Goal: Task Accomplishment & Management: Complete application form

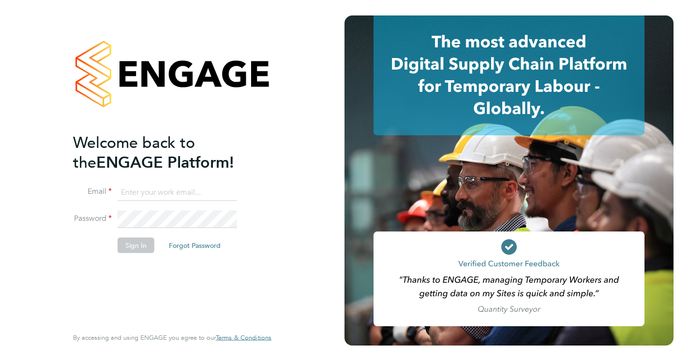
type input "[EMAIL_ADDRESS][DOMAIN_NAME]"
click at [130, 244] on button "Sign In" at bounding box center [136, 245] width 37 height 15
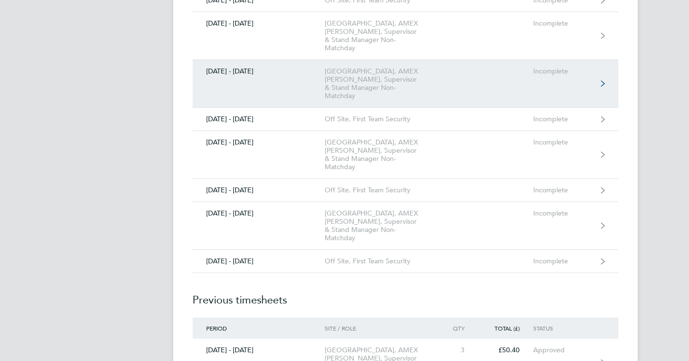
scroll to position [719, 0]
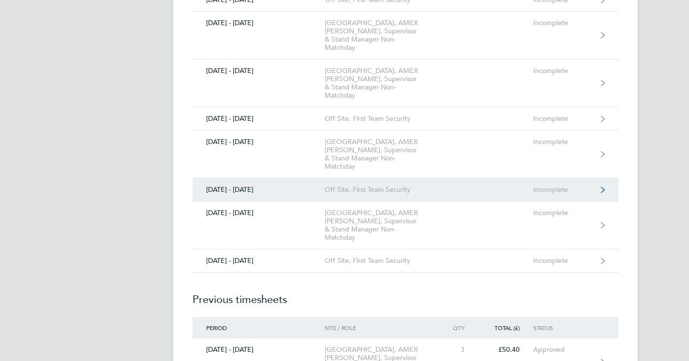
click at [549, 194] on link "[DATE] - [DATE] Off Site, First Team Security Incomplete" at bounding box center [406, 189] width 426 height 23
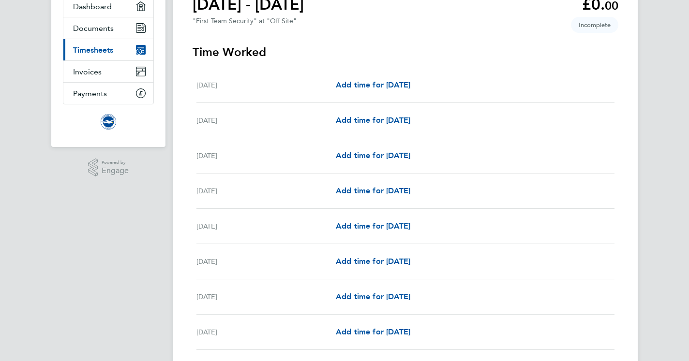
scroll to position [99, 0]
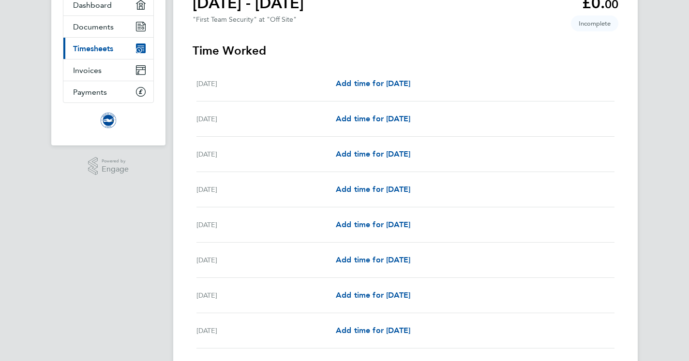
click at [279, 86] on div "Fri 01 Aug" at bounding box center [265, 84] width 139 height 12
click at [368, 86] on span "Add time for Fri 01 Aug" at bounding box center [373, 83] width 74 height 9
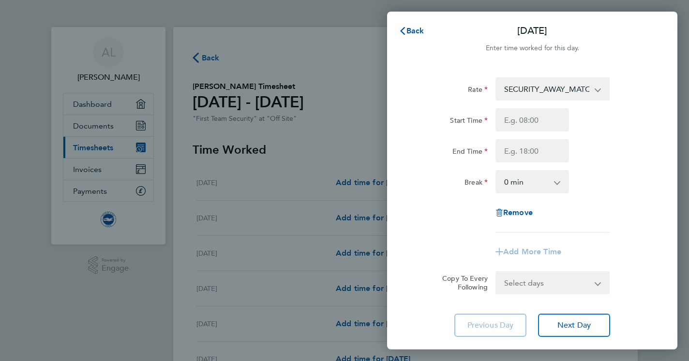
click at [597, 90] on app-icon-cross-button at bounding box center [603, 88] width 12 height 21
click at [526, 124] on input "Start Time" at bounding box center [532, 119] width 74 height 23
type input "13:00"
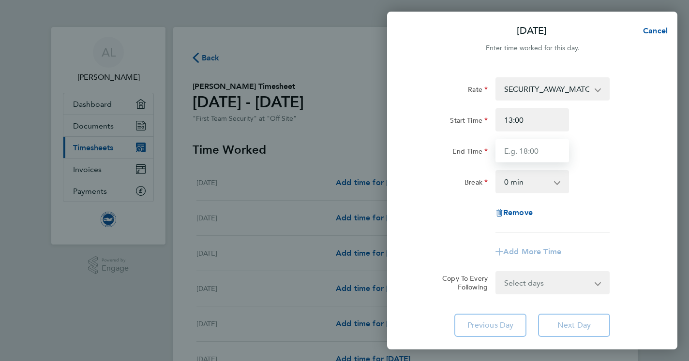
click at [525, 157] on input "End Time" at bounding box center [532, 150] width 74 height 23
type input "23:00"
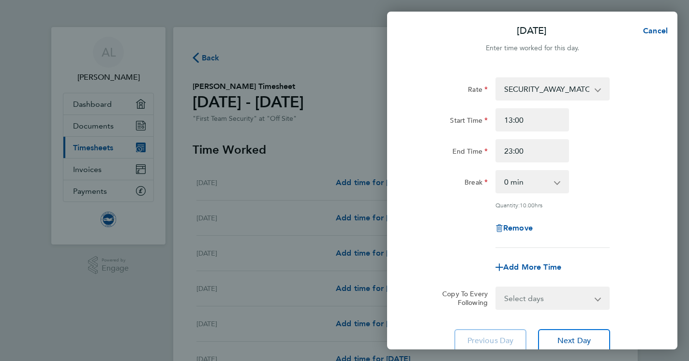
click at [572, 324] on div "Rate SECURITY_AWAY_MATCHES - 24.02 Start Time 13:00 End Time 23:00 Break 0 min …" at bounding box center [532, 215] width 290 height 298
click at [571, 339] on span "Next Day" at bounding box center [573, 341] width 33 height 10
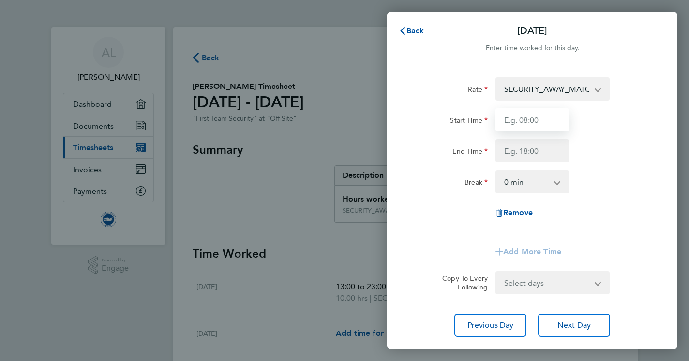
click at [510, 122] on input "Start Time" at bounding box center [532, 119] width 74 height 23
type input "07:00"
click at [508, 151] on input "End Time" at bounding box center [532, 150] width 74 height 23
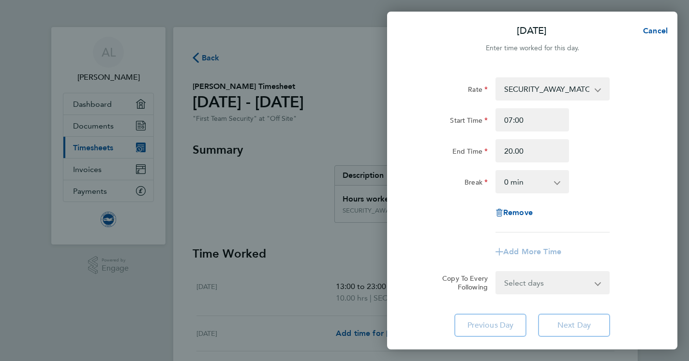
type input "20:00"
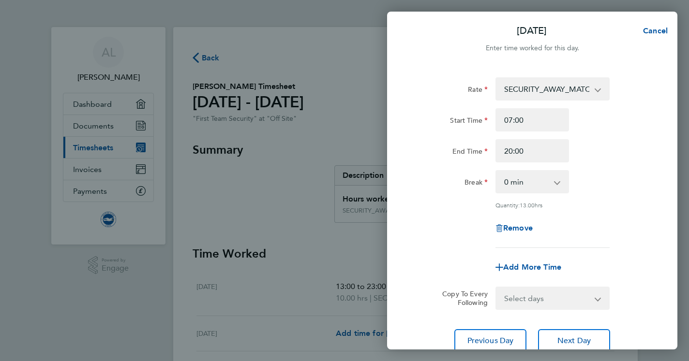
click at [561, 324] on div "Rate SECURITY_AWAY_MATCHES - 24.02 Start Time 07:00 End Time 20:00 Break 0 min …" at bounding box center [532, 215] width 290 height 298
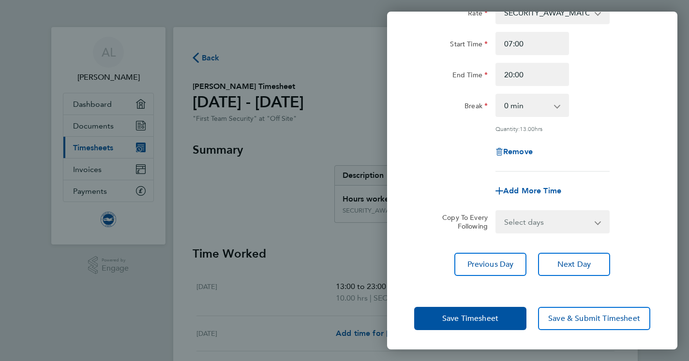
scroll to position [75, 0]
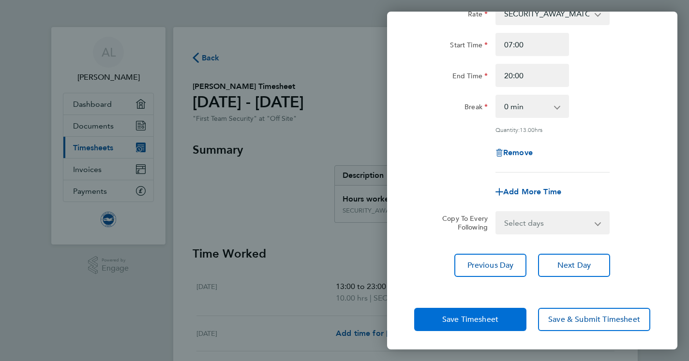
click at [485, 317] on span "Save Timesheet" at bounding box center [470, 320] width 56 height 10
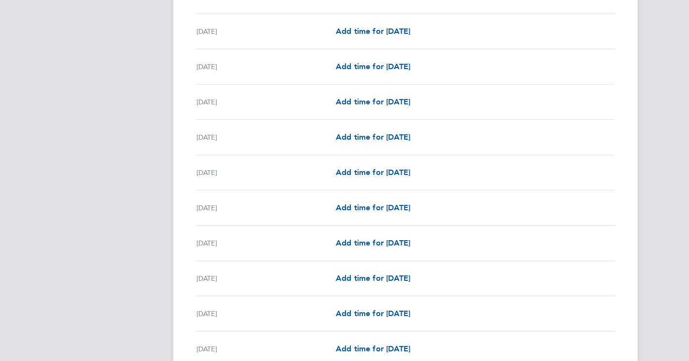
scroll to position [703, 0]
click at [410, 169] on span "Add time for Sun 17 Aug" at bounding box center [373, 171] width 74 height 9
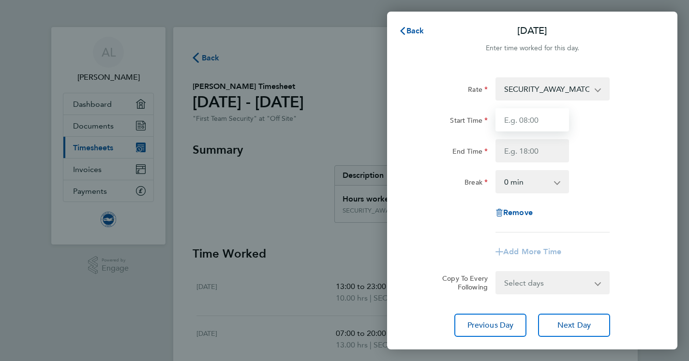
click at [518, 119] on input "Start Time" at bounding box center [532, 119] width 74 height 23
type input "10:15"
click at [528, 149] on input "End Time" at bounding box center [532, 150] width 74 height 23
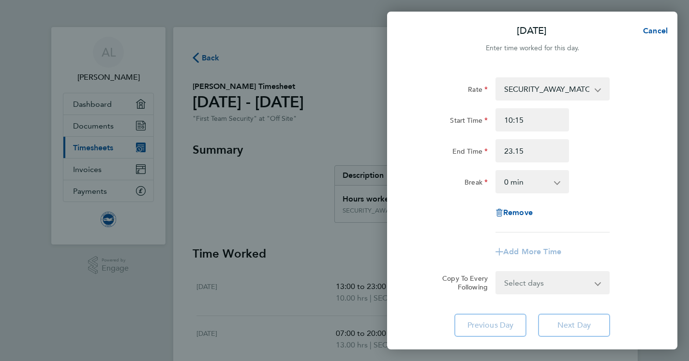
type input "23:15"
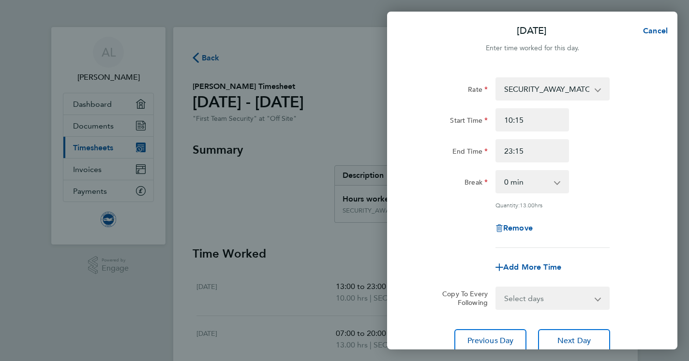
click at [584, 325] on div "Rate SECURITY_AWAY_MATCHES - 24.02 Start Time 10:15 End Time 23:15 Break 0 min …" at bounding box center [532, 215] width 290 height 298
click at [579, 341] on span "Next Day" at bounding box center [573, 341] width 33 height 10
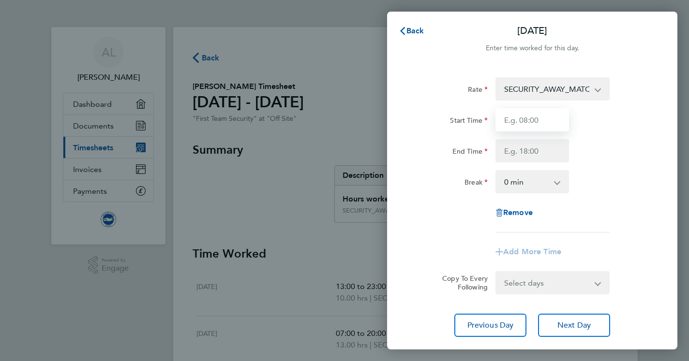
click at [513, 121] on input "Start Time" at bounding box center [532, 119] width 74 height 23
type input "07:15"
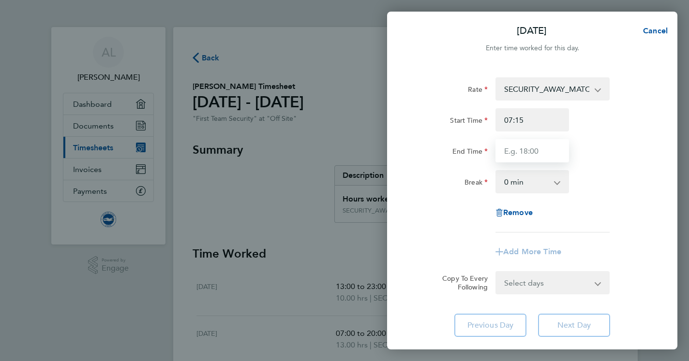
click at [521, 150] on input "End Time" at bounding box center [532, 150] width 74 height 23
type input "22:45"
click at [580, 327] on div "Rate SECURITY_AWAY_MATCHES - 24.02 Start Time 07:15 End Time 22:45 Break 0 min …" at bounding box center [532, 207] width 290 height 283
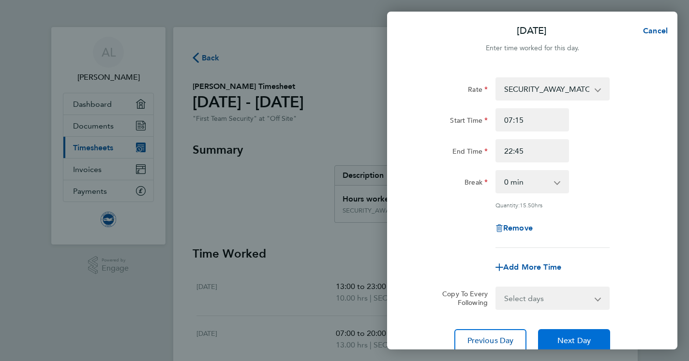
click at [571, 342] on span "Next Day" at bounding box center [573, 341] width 33 height 10
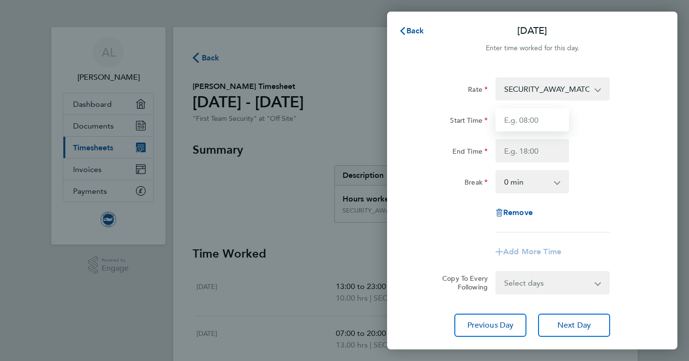
click at [519, 120] on input "Start Time" at bounding box center [532, 119] width 74 height 23
type input "07:15"
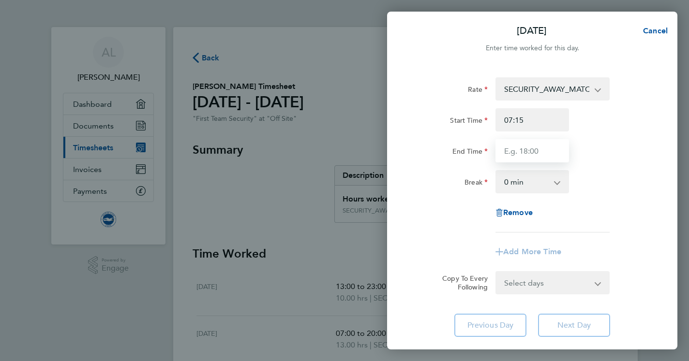
click at [520, 147] on input "End Time" at bounding box center [532, 150] width 74 height 23
type input "22:45"
click at [562, 326] on div "Rate SECURITY_AWAY_MATCHES - 24.02 Start Time 07:15 End Time 22:45 Break 0 min …" at bounding box center [532, 207] width 290 height 283
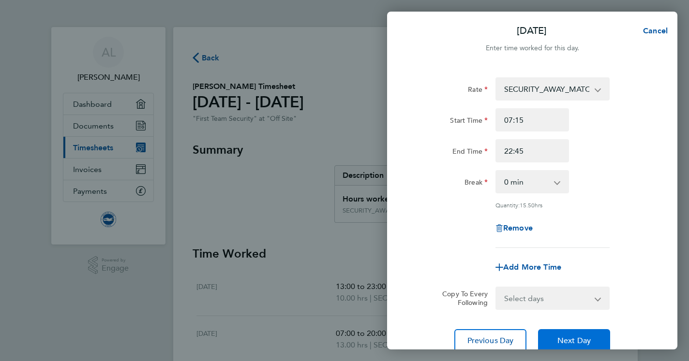
click at [562, 339] on span "Next Day" at bounding box center [573, 341] width 33 height 10
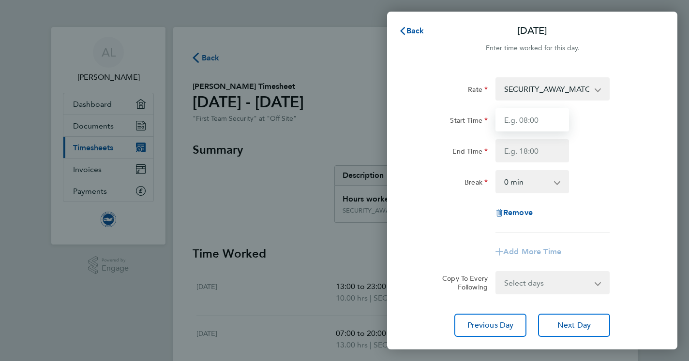
click at [519, 120] on input "Start Time" at bounding box center [532, 119] width 74 height 23
type input "07:15"
click at [511, 155] on input "End Time" at bounding box center [532, 150] width 74 height 23
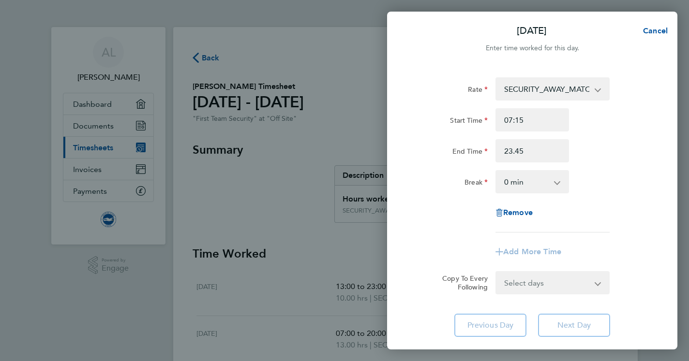
type input "23:45"
click at [566, 327] on div "Rate SECURITY_AWAY_MATCHES - 24.02 Start Time 07:15 End Time 23:45 Break 0 min …" at bounding box center [532, 207] width 290 height 283
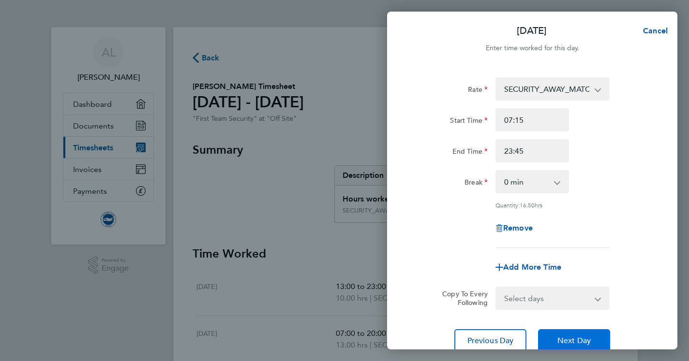
click at [568, 334] on button "Next Day" at bounding box center [574, 340] width 72 height 23
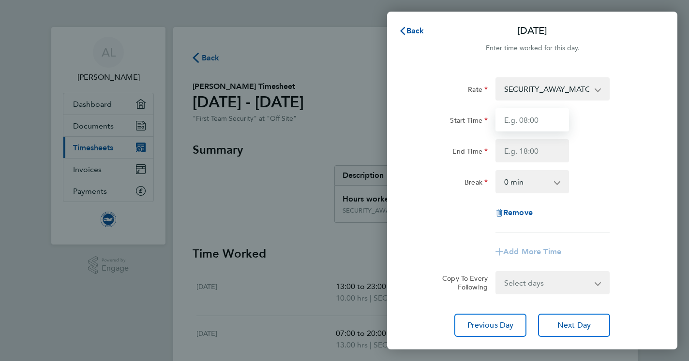
click at [524, 119] on input "Start Time" at bounding box center [532, 119] width 74 height 23
type input "07:15"
click at [520, 152] on input "End Time" at bounding box center [532, 150] width 74 height 23
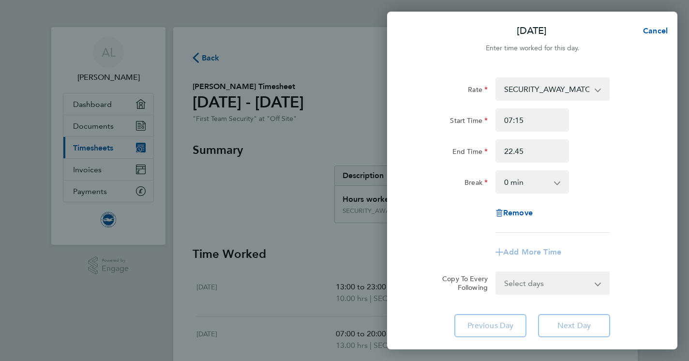
type input "22:45"
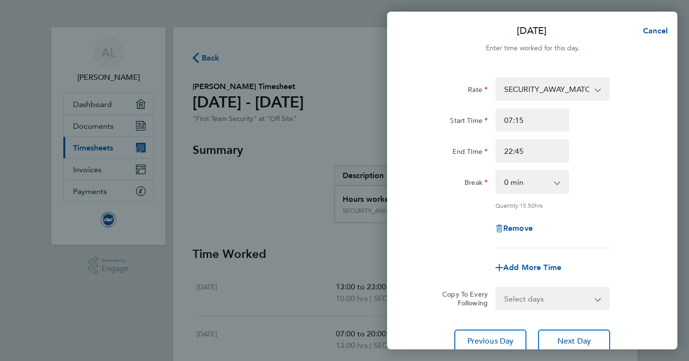
click at [557, 183] on app-icon-cross-button at bounding box center [562, 181] width 12 height 21
click at [556, 183] on app-icon-cross-button at bounding box center [562, 181] width 12 height 21
select select "90"
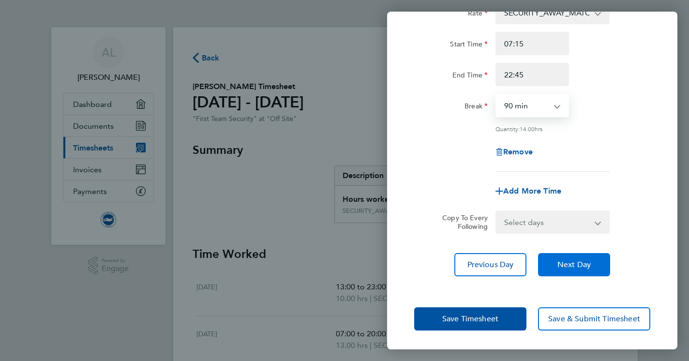
scroll to position [76, 0]
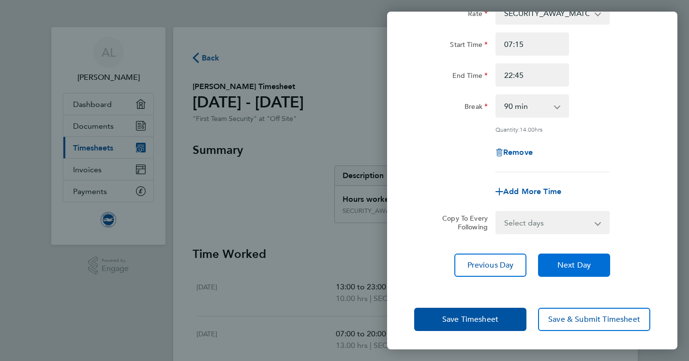
click at [581, 265] on span "Next Day" at bounding box center [573, 265] width 33 height 10
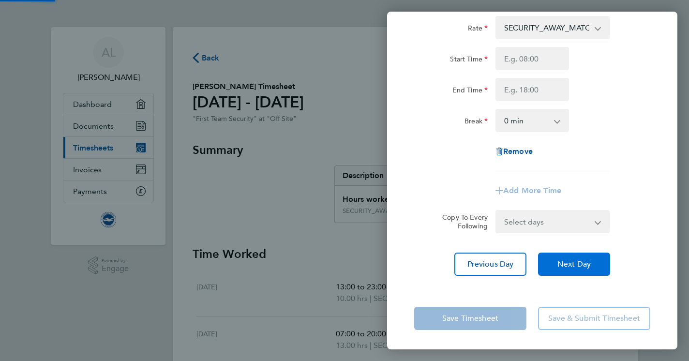
scroll to position [61, 0]
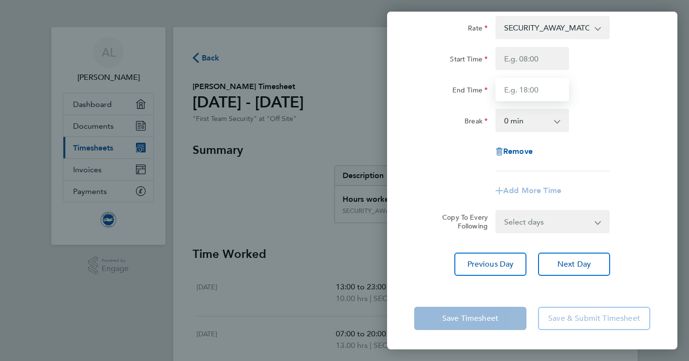
click at [509, 90] on input "End Time" at bounding box center [532, 89] width 74 height 23
click at [509, 61] on input "Start Time" at bounding box center [532, 58] width 74 height 23
type input "07:00"
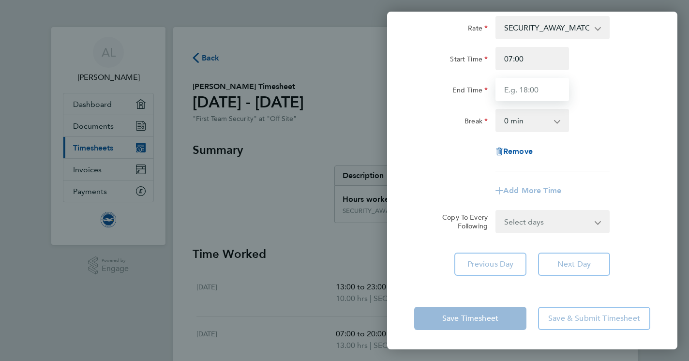
click at [508, 89] on input "End Time" at bounding box center [532, 89] width 74 height 23
type input "15:00"
click at [565, 266] on div "Rate SECURITY_AWAY_MATCHES - 24.02 Start Time 07:00 End Time 15:00 Break 0 min …" at bounding box center [532, 145] width 290 height 283
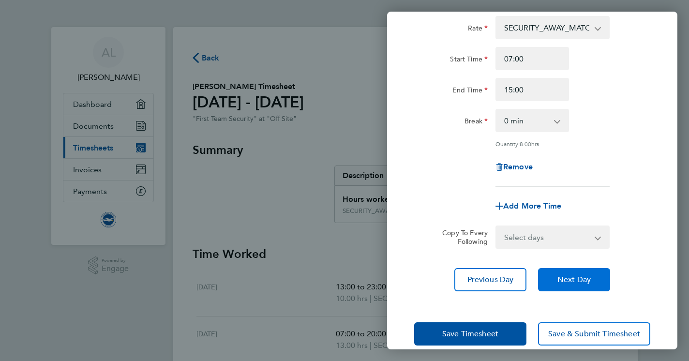
click at [564, 279] on span "Next Day" at bounding box center [573, 280] width 33 height 10
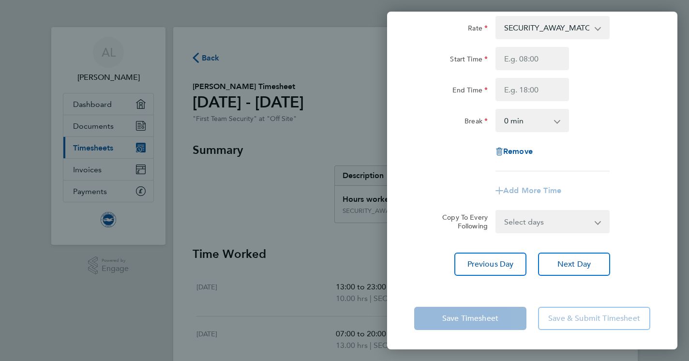
click at [481, 321] on app-form-button "Save Timesheet" at bounding box center [473, 318] width 118 height 23
click at [494, 317] on app-form-button "Save Timesheet" at bounding box center [473, 318] width 118 height 23
click at [490, 317] on app-form-button "Save Timesheet" at bounding box center [473, 318] width 118 height 23
click at [489, 324] on app-form-button "Save Timesheet" at bounding box center [473, 318] width 118 height 23
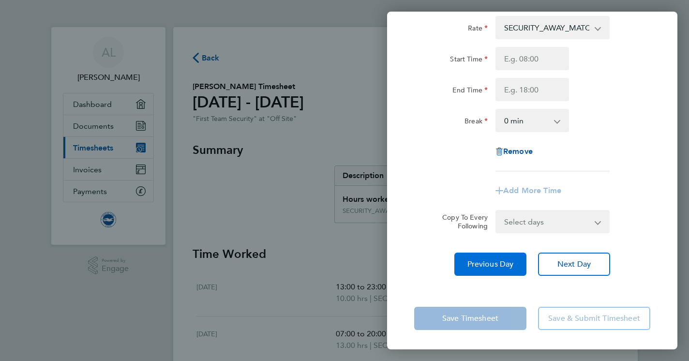
click at [494, 264] on span "Previous Day" at bounding box center [490, 264] width 46 height 10
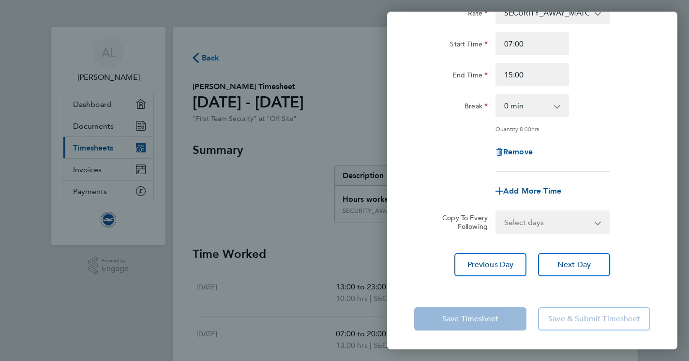
scroll to position [76, 0]
click at [482, 321] on app-form-button "Save Timesheet" at bounding box center [473, 319] width 118 height 23
click at [491, 316] on app-form-button "Save Timesheet" at bounding box center [473, 319] width 118 height 23
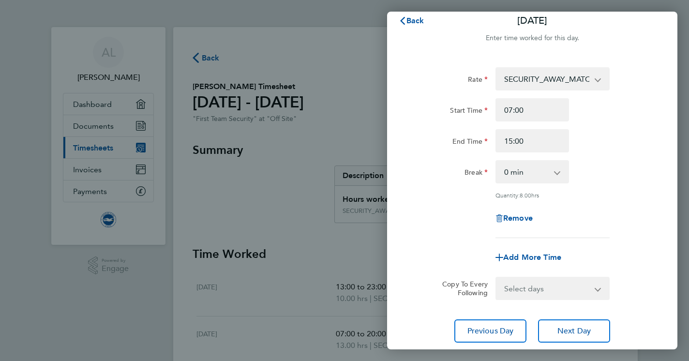
scroll to position [9, 0]
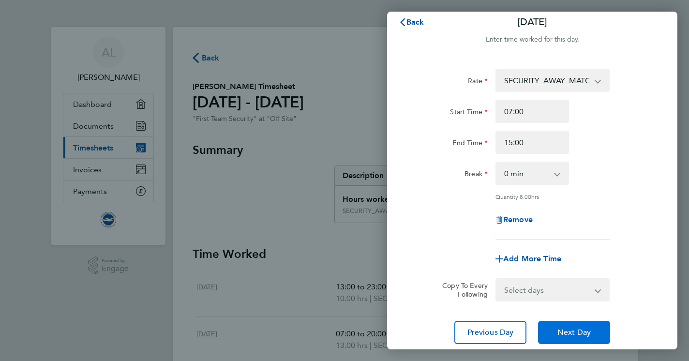
click at [566, 331] on span "Next Day" at bounding box center [573, 332] width 33 height 10
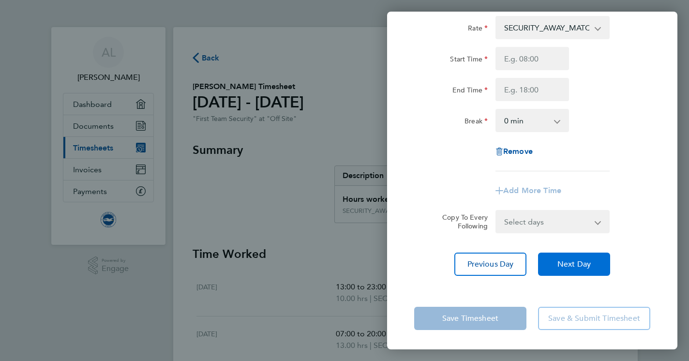
scroll to position [61, 0]
click at [575, 259] on button "Next Day" at bounding box center [574, 263] width 72 height 23
click at [575, 271] on button "Next Day" at bounding box center [574, 263] width 72 height 23
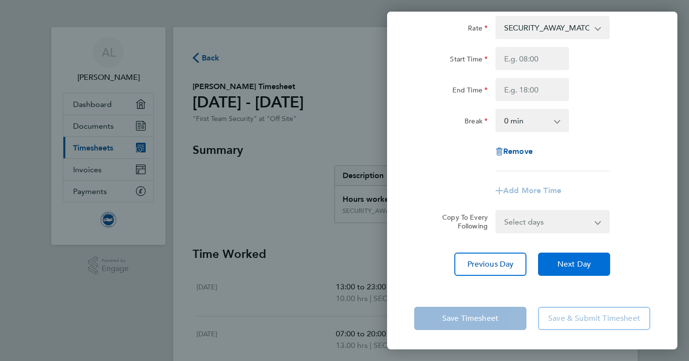
click at [575, 271] on button "Next Day" at bounding box center [574, 263] width 72 height 23
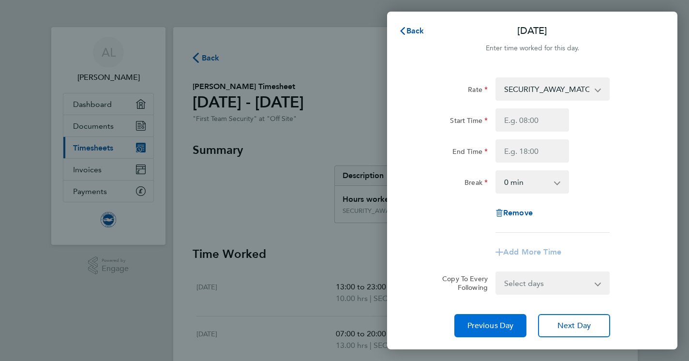
click at [509, 326] on span "Previous Day" at bounding box center [490, 326] width 46 height 10
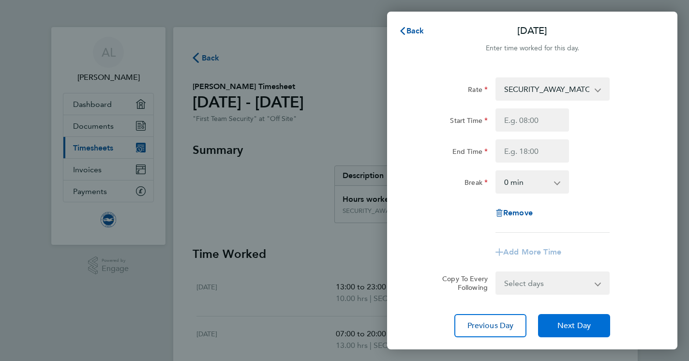
click at [558, 323] on span "Next Day" at bounding box center [573, 326] width 33 height 10
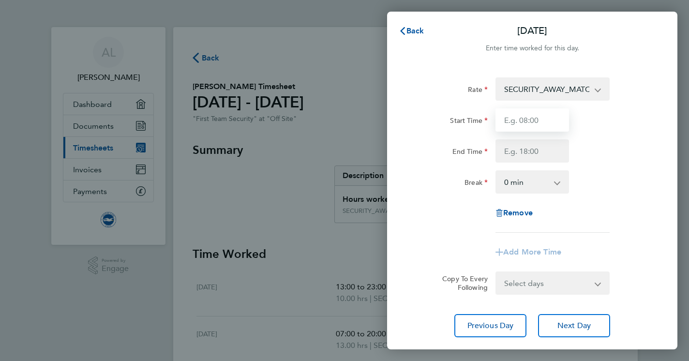
click at [509, 118] on input "Start Time" at bounding box center [532, 119] width 74 height 23
click at [513, 121] on input "Start Time" at bounding box center [532, 119] width 74 height 23
type input "17:00"
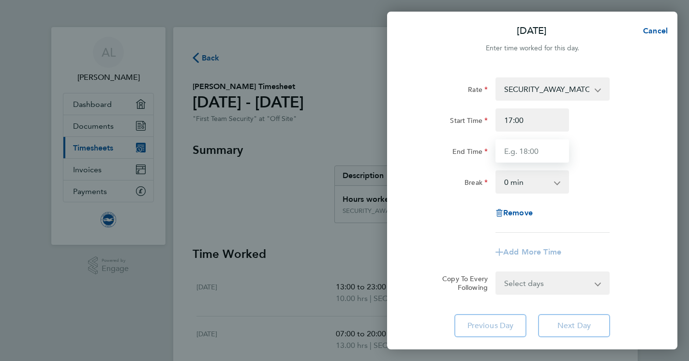
click at [509, 156] on input "End Time" at bounding box center [532, 150] width 74 height 23
type input "22:30"
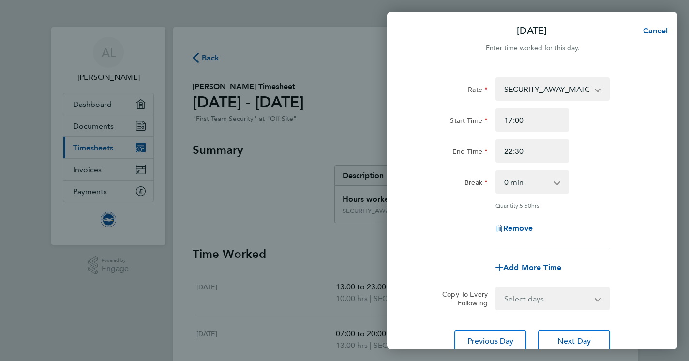
click at [561, 326] on div "Rate SECURITY_AWAY_MATCHES - 24.02 Start Time 17:00 End Time 22:30 Break 0 min …" at bounding box center [532, 215] width 290 height 298
click at [567, 341] on span "Next Day" at bounding box center [573, 341] width 33 height 10
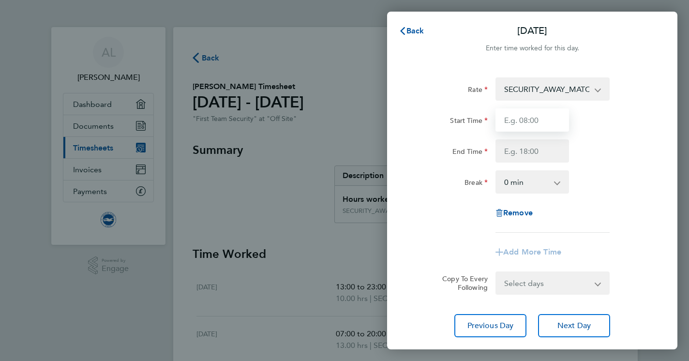
click at [514, 124] on input "Start Time" at bounding box center [532, 119] width 74 height 23
type input "08:30"
click at [507, 151] on input "End Time" at bounding box center [532, 150] width 74 height 23
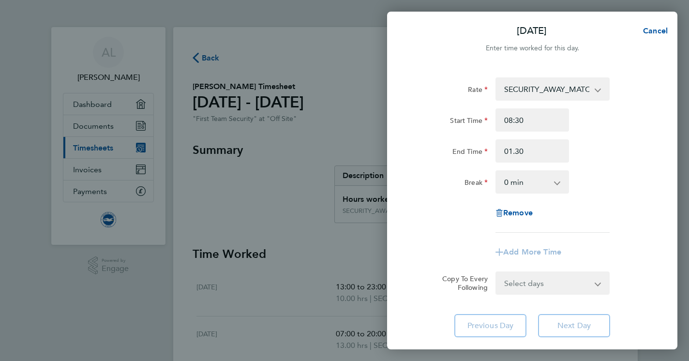
type input "01:30"
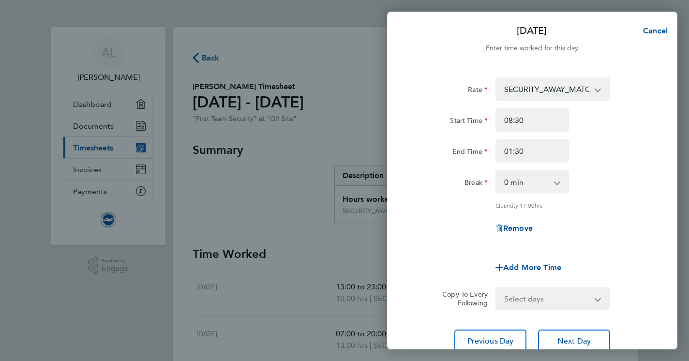
click at [569, 324] on div "Rate SECURITY_AWAY_MATCHES - 24.02 Start Time 08:30 End Time 01:30 Break 0 min …" at bounding box center [532, 215] width 290 height 298
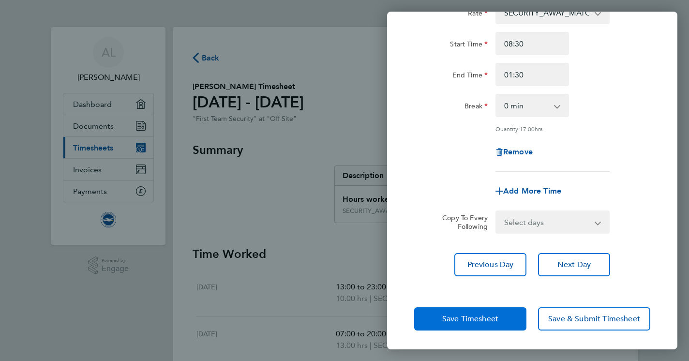
scroll to position [76, 0]
click at [487, 321] on span "Save Timesheet" at bounding box center [470, 319] width 56 height 10
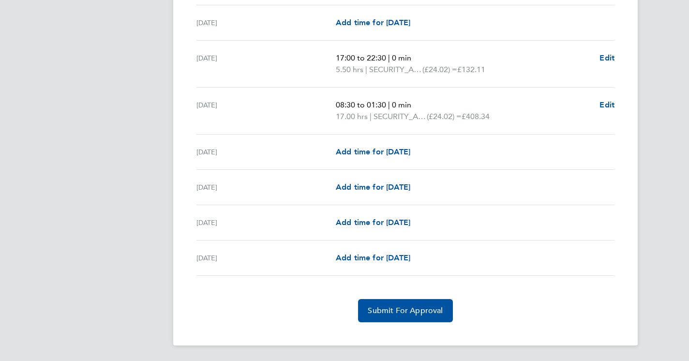
scroll to position [1204, 0]
click at [420, 309] on span "Submit For Approval" at bounding box center [405, 311] width 75 height 10
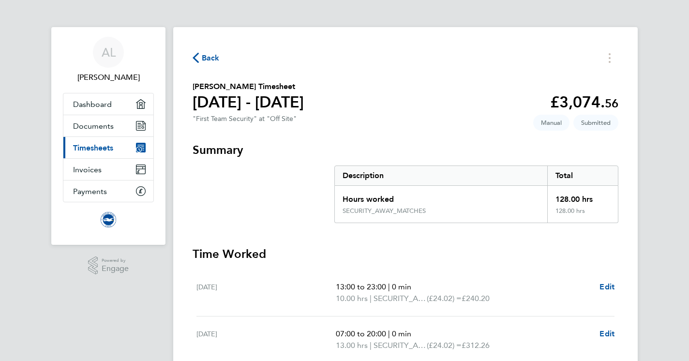
scroll to position [0, 0]
click at [106, 149] on span "Timesheets" at bounding box center [93, 147] width 40 height 9
